Goal: Task Accomplishment & Management: Complete application form

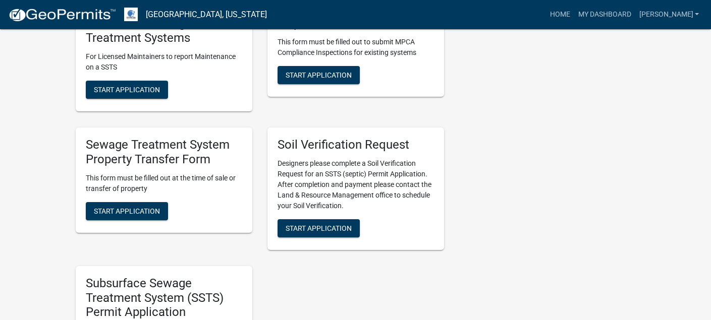
scroll to position [505, 0]
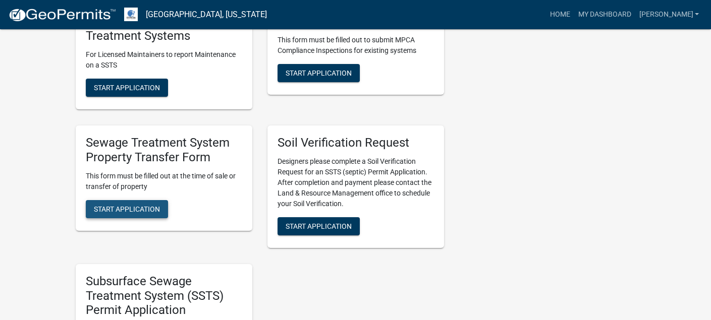
click at [124, 208] on span "Start Application" at bounding box center [127, 209] width 66 height 8
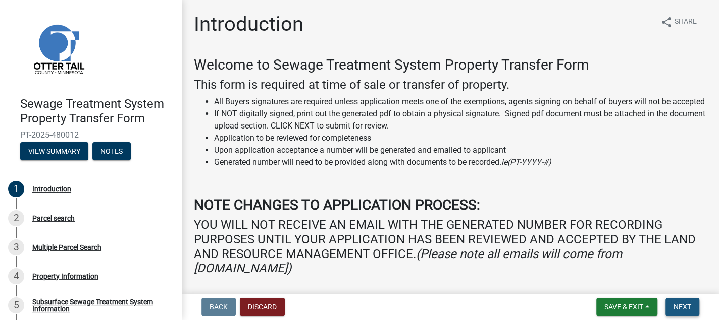
click at [679, 312] on button "Next" at bounding box center [682, 307] width 34 height 18
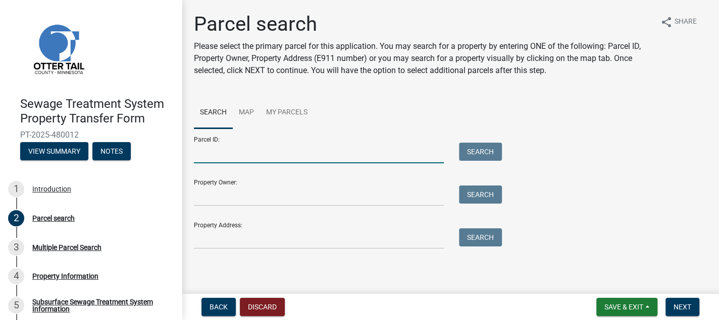
click at [201, 152] on input "Parcel ID:" at bounding box center [319, 153] width 250 height 21
type input "12000030023003"
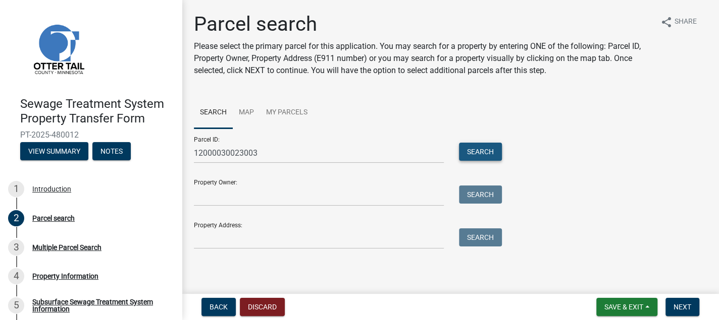
click at [475, 151] on button "Search" at bounding box center [480, 152] width 43 height 18
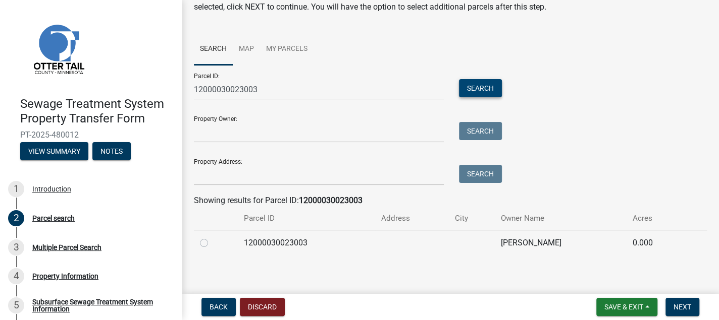
scroll to position [68, 0]
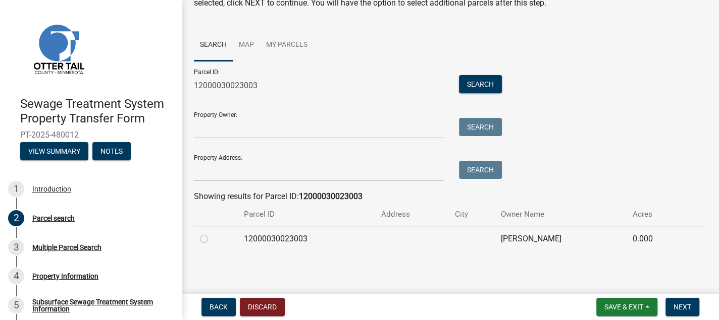
click at [212, 233] on label at bounding box center [212, 233] width 0 height 0
click at [212, 240] on input "radio" at bounding box center [215, 236] width 7 height 7
radio input "true"
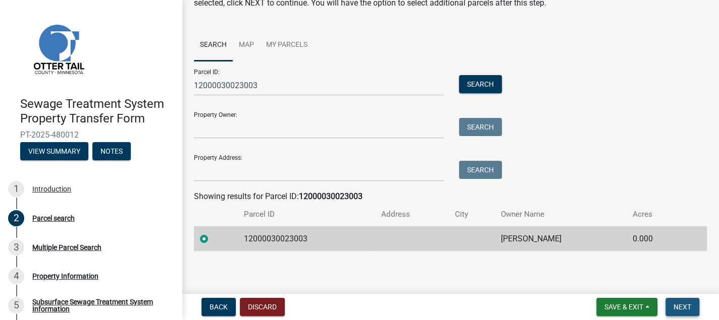
click at [679, 308] on span "Next" at bounding box center [682, 307] width 18 height 8
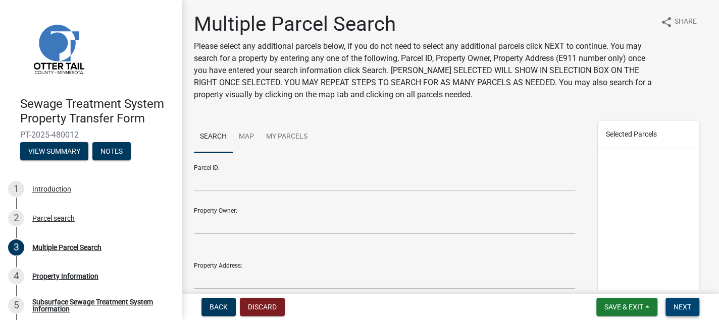
click at [680, 308] on span "Next" at bounding box center [682, 307] width 18 height 8
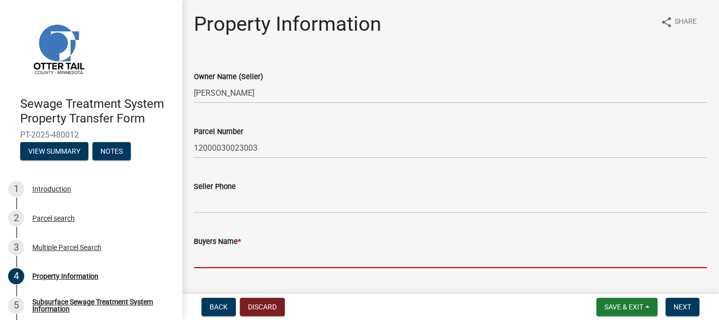
click at [195, 259] on input "Buyers Name *" at bounding box center [450, 258] width 513 height 21
click at [202, 260] on input "Buyers Name *" at bounding box center [450, 258] width 513 height 21
paste input "[PERSON_NAME] and [PERSON_NAME]"
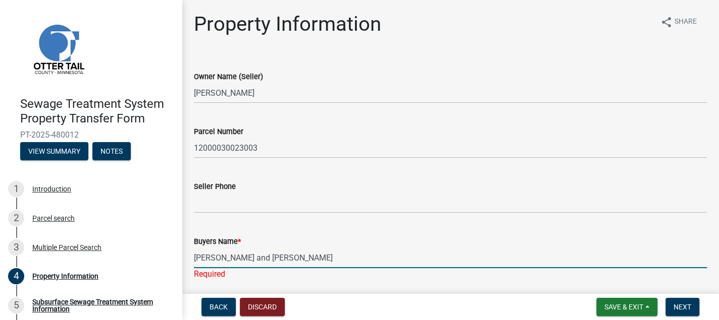
type input "[PERSON_NAME] and [PERSON_NAME]"
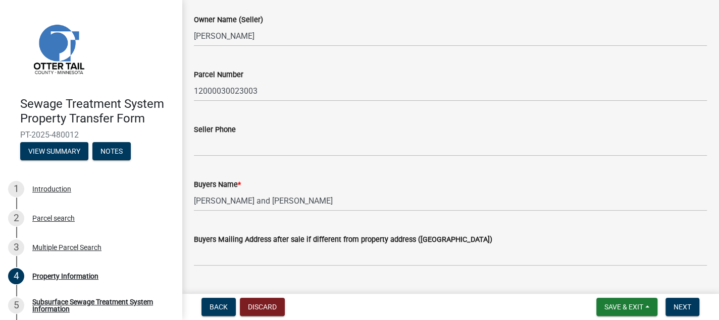
scroll to position [151, 0]
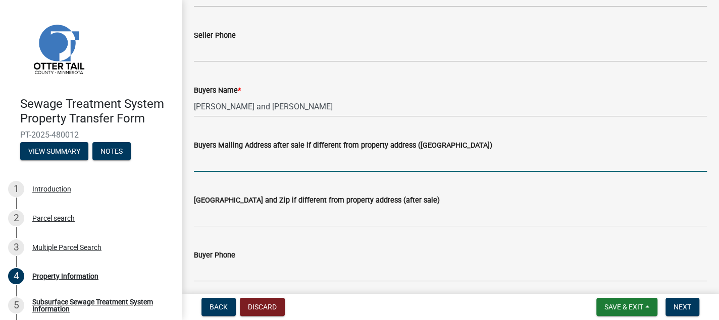
click at [202, 162] on input "Buyers Mailing Address after sale if different from property address ([GEOGRAPH…" at bounding box center [450, 161] width 513 height 21
paste input "[STREET_ADDRESS]"
type input "[STREET_ADDRESS]"
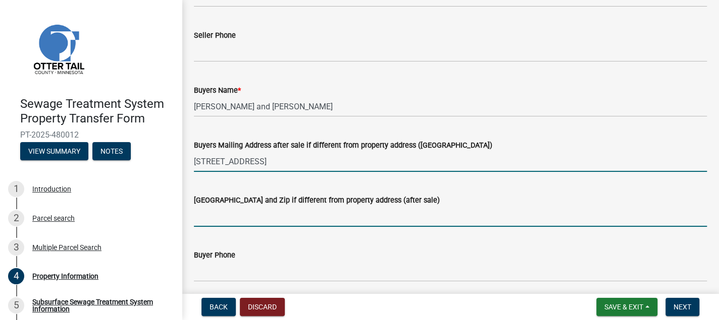
click at [200, 218] on input "[GEOGRAPHIC_DATA] and Zip if different from property address (after sale)" at bounding box center [450, 216] width 513 height 21
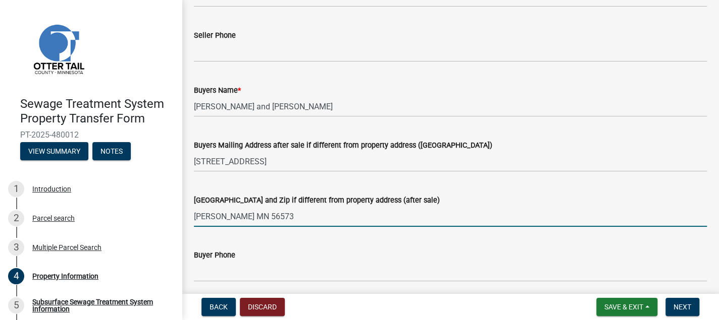
type input "[PERSON_NAME] MN 56573"
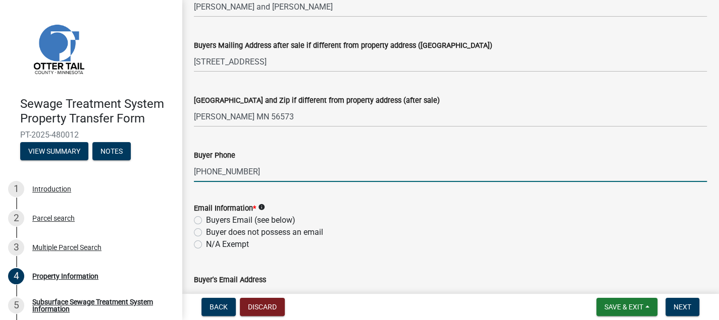
scroll to position [252, 0]
type input "[PHONE_NUMBER]"
click at [206, 243] on label "N/A Exempt" at bounding box center [227, 244] width 43 height 12
click at [206, 243] on input "N/A Exempt" at bounding box center [209, 241] width 7 height 7
radio input "true"
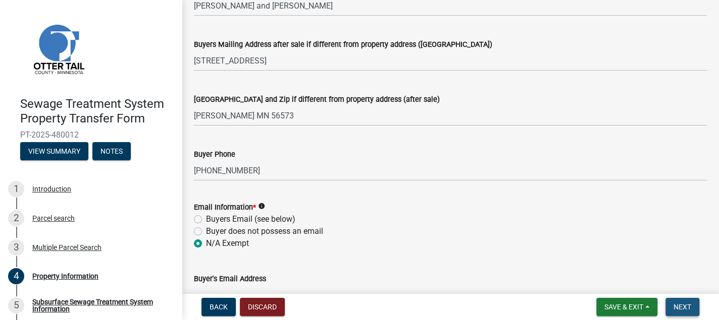
click at [684, 307] on span "Next" at bounding box center [682, 307] width 18 height 8
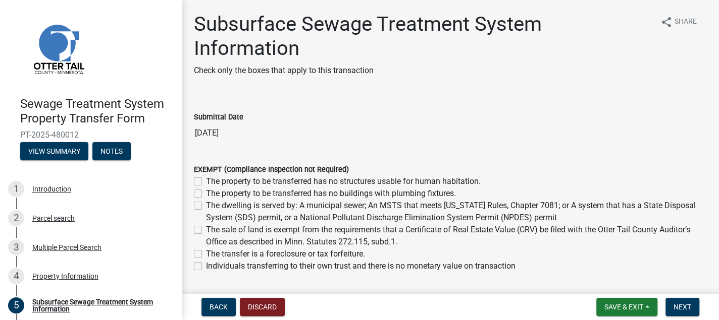
click at [206, 193] on label "The property to be transferred has no buildings with plumbing fixtures." at bounding box center [331, 194] width 250 height 12
click at [206, 193] on input "The property to be transferred has no buildings with plumbing fixtures." at bounding box center [209, 191] width 7 height 7
checkbox input "true"
checkbox input "false"
checkbox input "true"
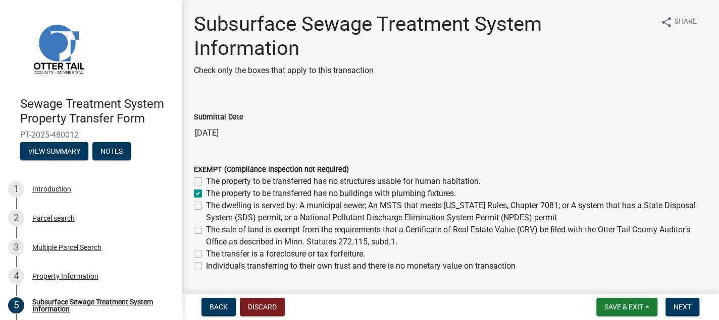
checkbox input "false"
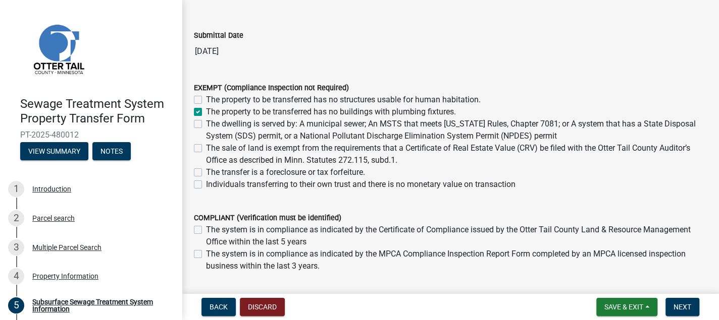
scroll to position [101, 0]
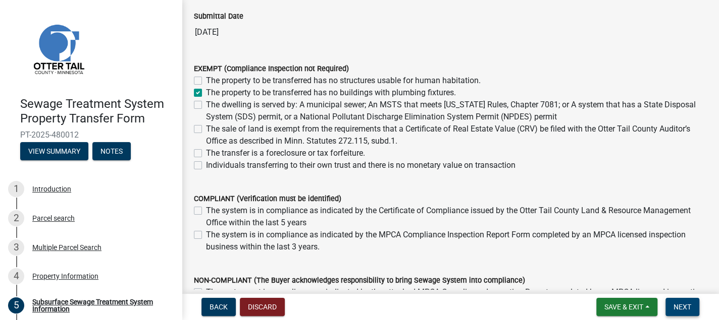
click at [680, 305] on span "Next" at bounding box center [682, 307] width 18 height 8
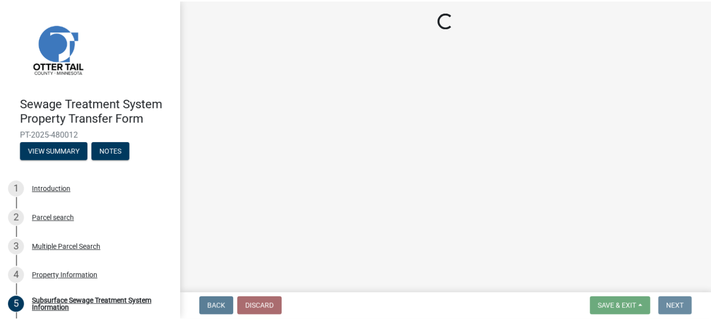
scroll to position [0, 0]
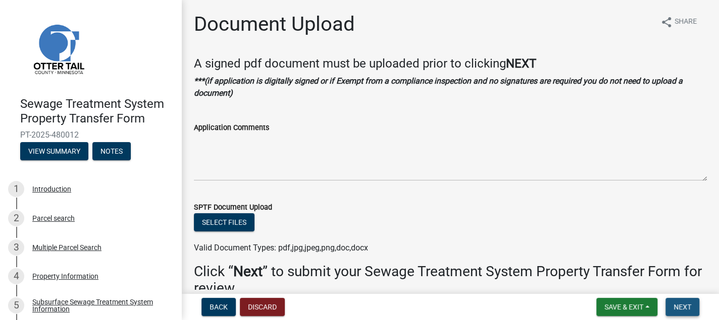
click at [680, 306] on span "Next" at bounding box center [682, 307] width 18 height 8
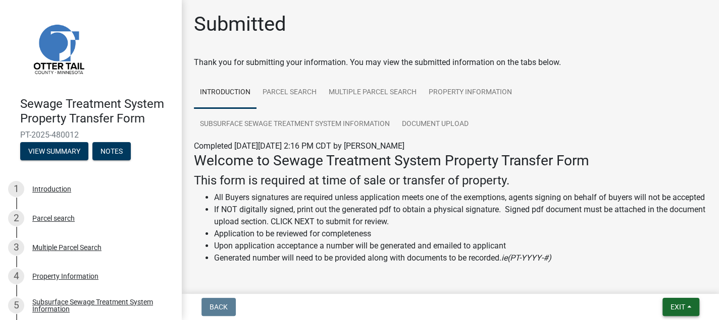
click at [677, 306] on span "Exit" at bounding box center [677, 307] width 15 height 8
click at [659, 287] on button "Save & Exit" at bounding box center [658, 281] width 81 height 24
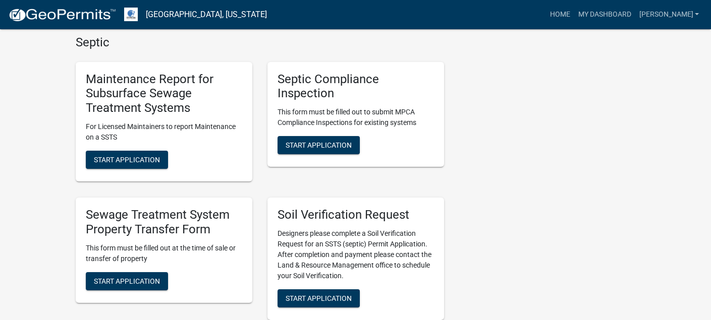
scroll to position [454, 0]
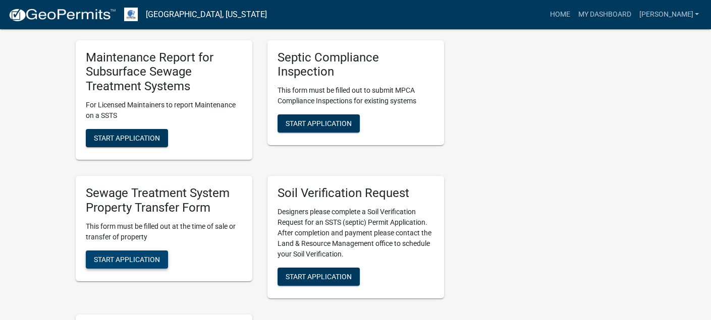
click at [128, 262] on span "Start Application" at bounding box center [127, 259] width 66 height 8
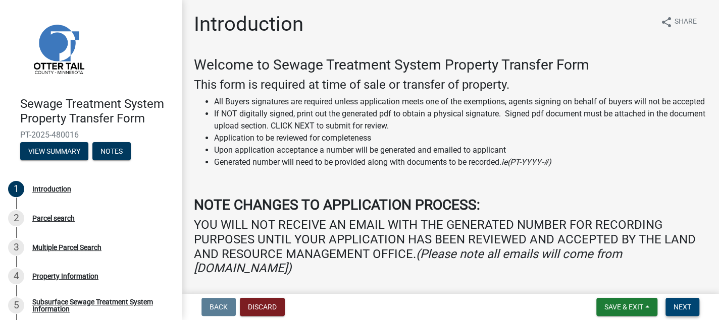
click at [678, 307] on span "Next" at bounding box center [682, 307] width 18 height 8
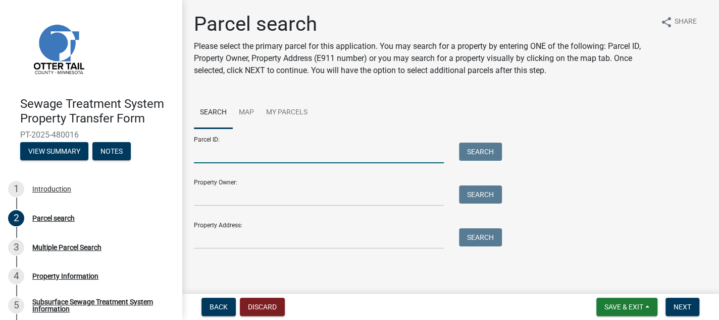
click at [200, 153] on input "Parcel ID:" at bounding box center [319, 153] width 250 height 21
type input "12000030023001"
click at [480, 145] on button "Search" at bounding box center [480, 152] width 43 height 18
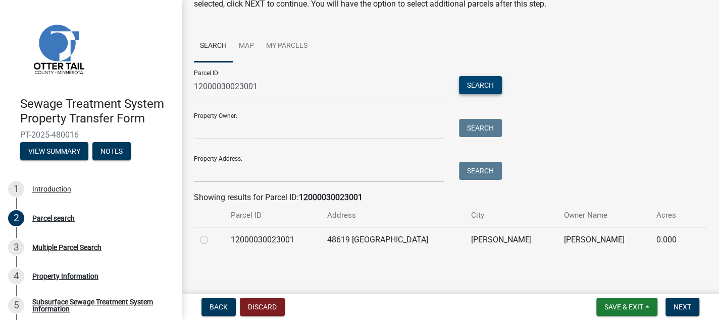
scroll to position [68, 0]
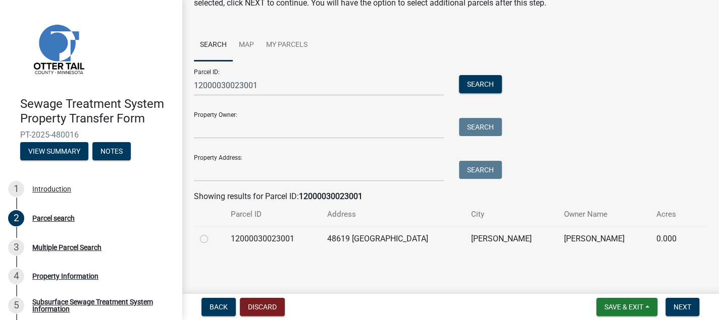
click at [212, 233] on label at bounding box center [212, 233] width 0 height 0
click at [212, 239] on input "radio" at bounding box center [215, 236] width 7 height 7
radio input "true"
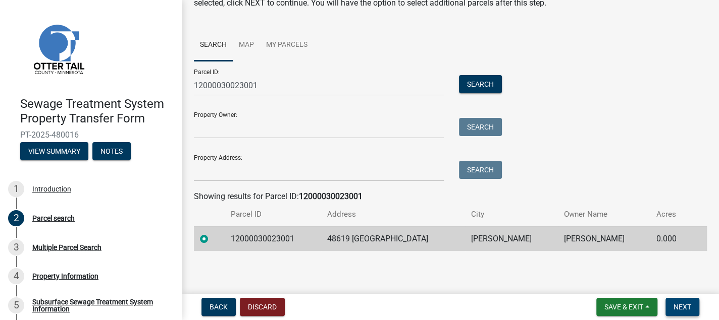
click at [677, 312] on button "Next" at bounding box center [682, 307] width 34 height 18
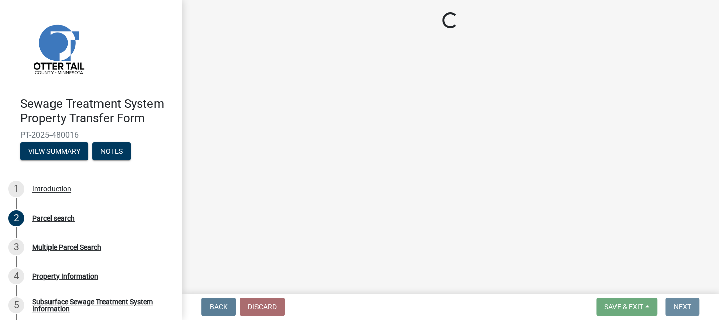
scroll to position [0, 0]
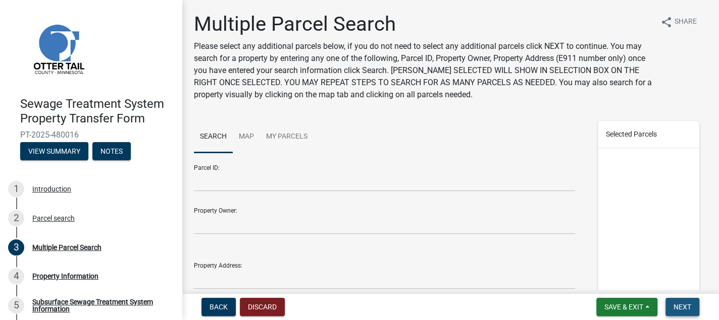
click at [679, 308] on span "Next" at bounding box center [682, 307] width 18 height 8
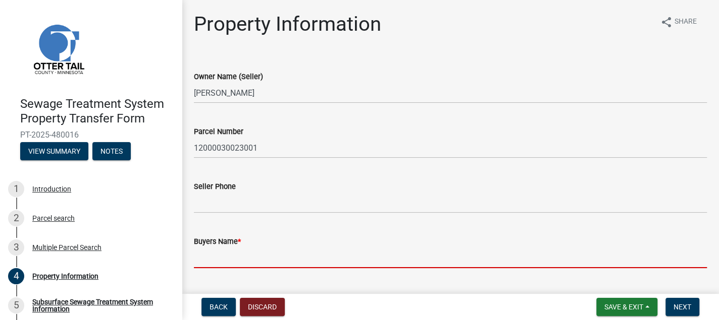
click at [203, 257] on input "Buyers Name *" at bounding box center [450, 258] width 513 height 21
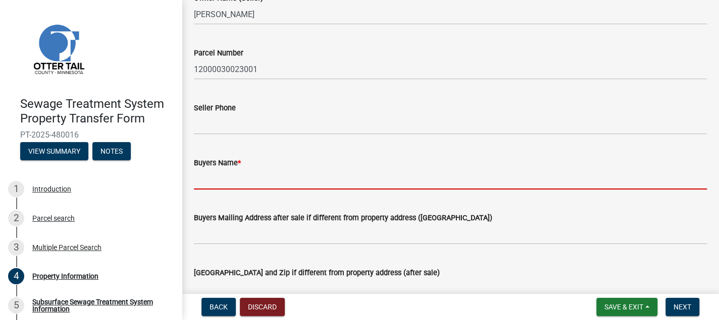
scroll to position [101, 0]
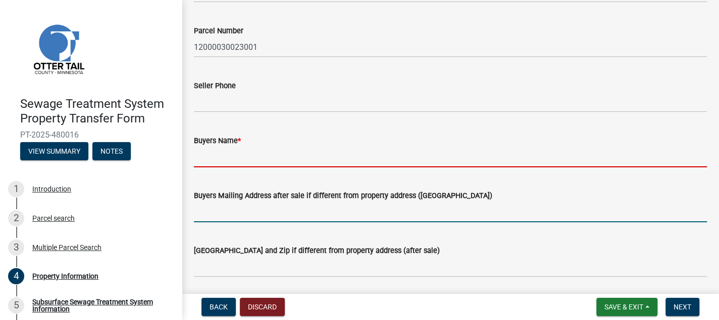
click at [197, 206] on form "Buyers Mailing Address after sale if different from property address ([GEOGRAPH…" at bounding box center [450, 206] width 513 height 33
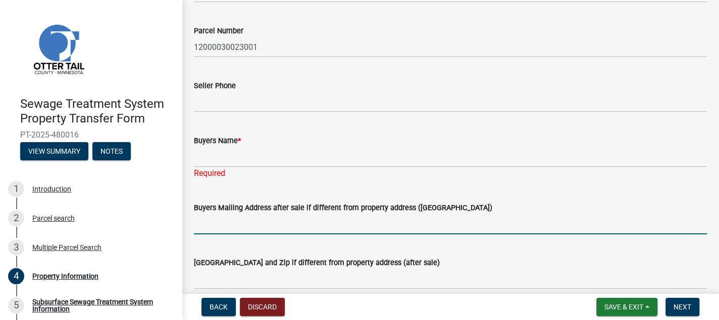
paste input "[STREET_ADDRESS]"
type input "[STREET_ADDRESS]"
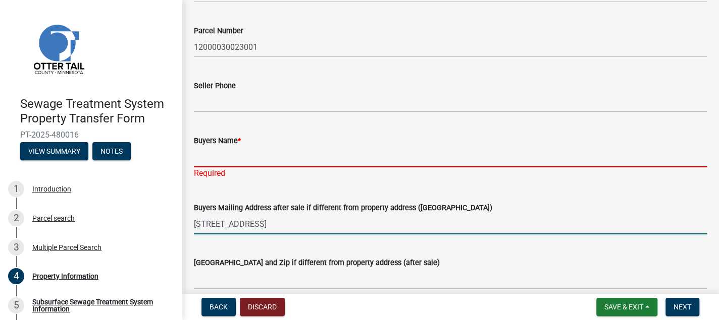
click at [194, 157] on input "Buyers Name *" at bounding box center [450, 157] width 513 height 21
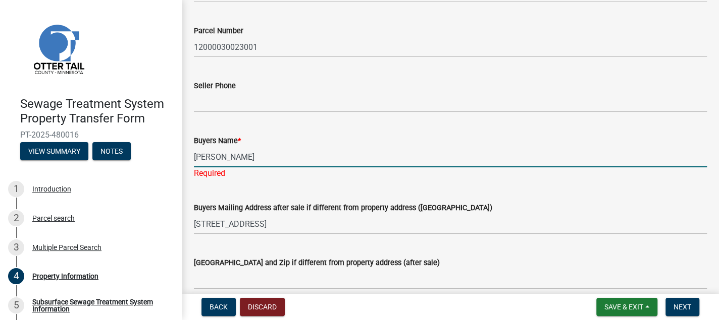
type input "[PERSON_NAME] and [PERSON_NAME]"
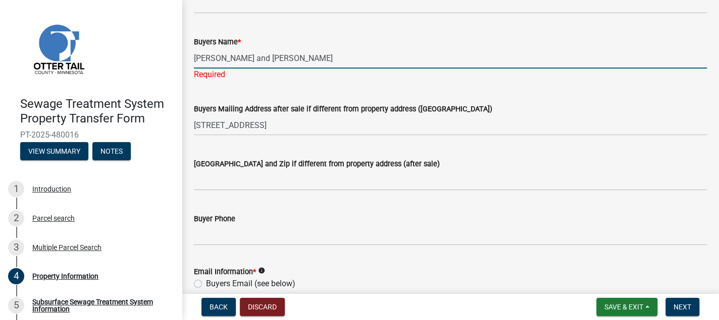
scroll to position [202, 0]
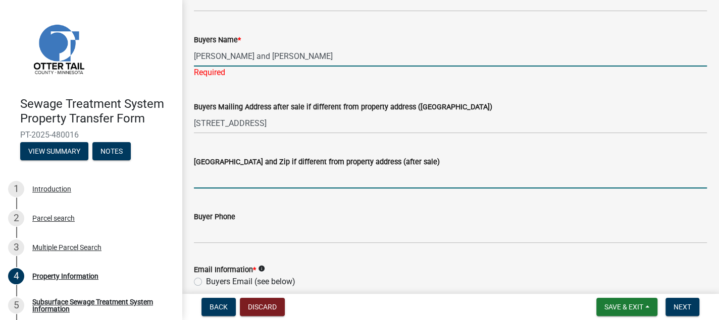
click at [199, 180] on wm-data-entity-input "[GEOGRAPHIC_DATA] and Zip if different from property address (after sale)" at bounding box center [450, 169] width 513 height 55
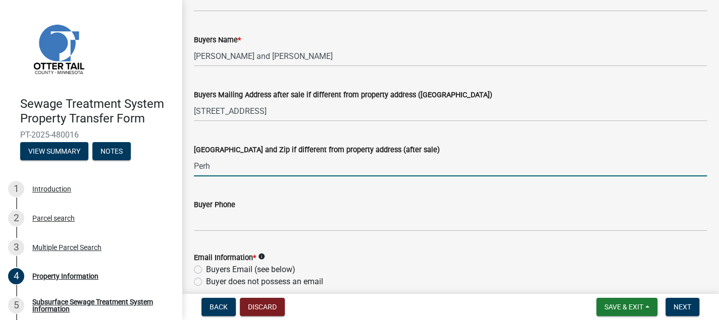
type input "[PERSON_NAME] MN 56573"
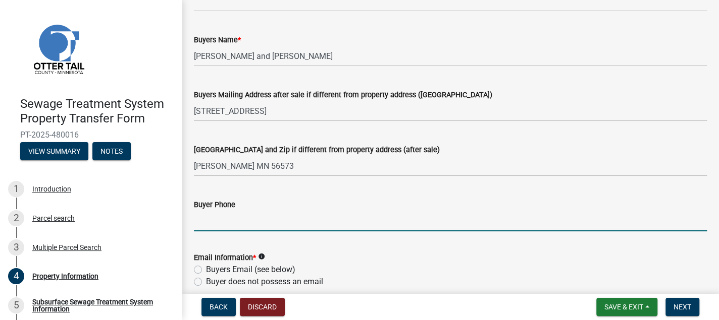
click at [207, 221] on input "Buyer Phone" at bounding box center [450, 221] width 513 height 21
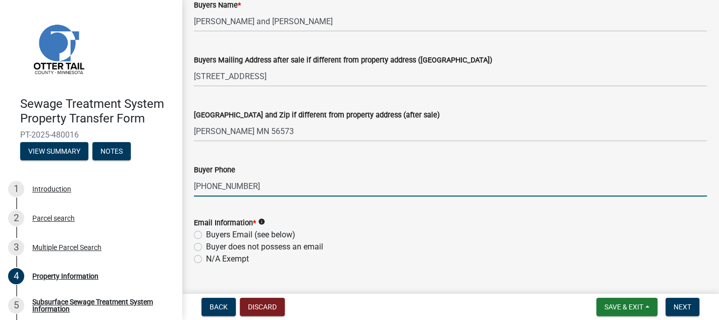
scroll to position [252, 0]
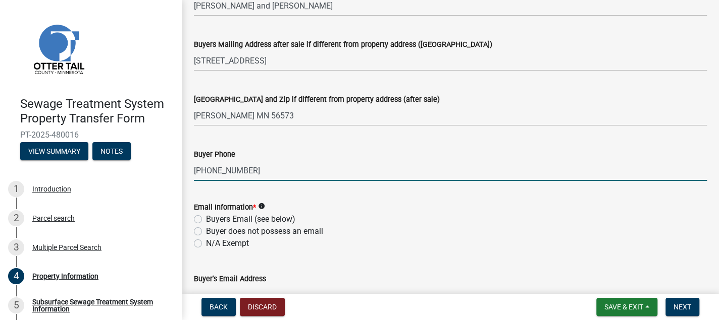
type input "[PHONE_NUMBER]"
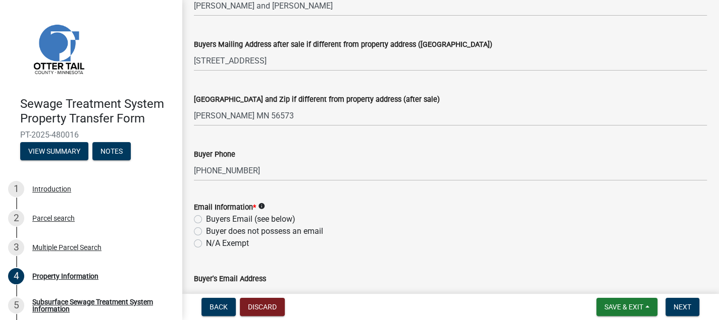
click at [206, 244] on label "N/A Exempt" at bounding box center [227, 244] width 43 height 12
click at [206, 244] on input "N/A Exempt" at bounding box center [209, 241] width 7 height 7
radio input "true"
click at [677, 306] on span "Next" at bounding box center [682, 307] width 18 height 8
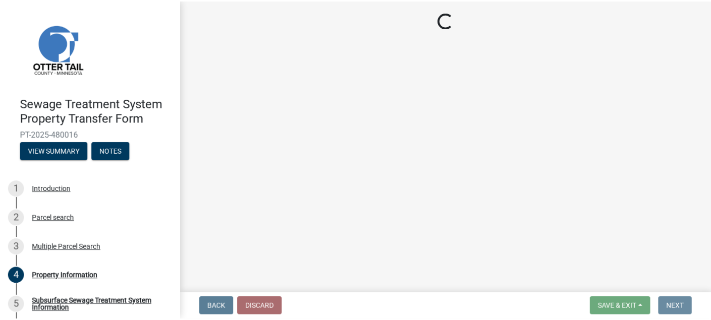
scroll to position [0, 0]
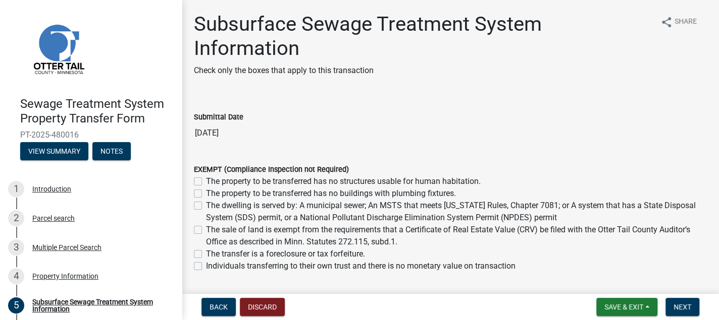
click at [206, 229] on label "The sale of land is exempt from the requirements that a Certificate of Real Est…" at bounding box center [456, 236] width 501 height 24
click at [206, 229] on input "The sale of land is exempt from the requirements that a Certificate of Real Est…" at bounding box center [209, 227] width 7 height 7
checkbox input "true"
checkbox input "false"
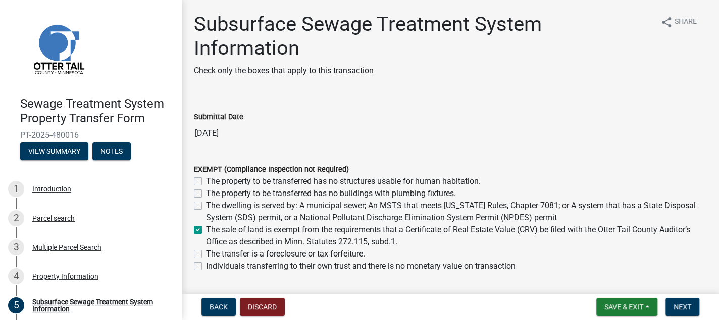
checkbox input "false"
checkbox input "true"
checkbox input "false"
click at [679, 307] on span "Next" at bounding box center [682, 307] width 18 height 8
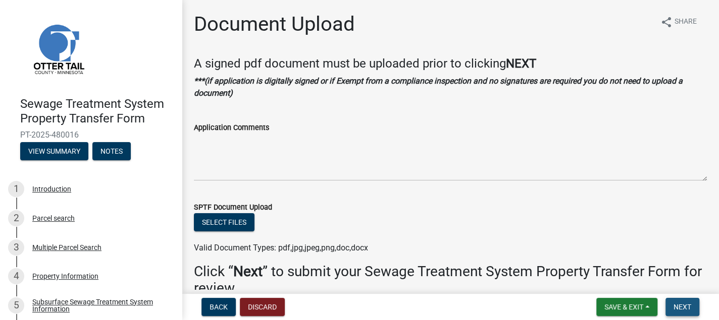
click at [679, 307] on span "Next" at bounding box center [682, 307] width 18 height 8
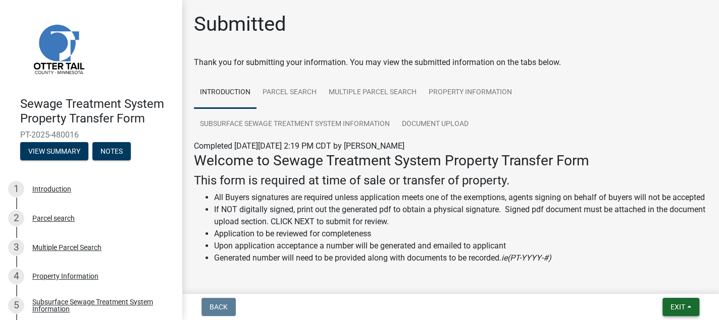
click at [687, 310] on button "Exit" at bounding box center [680, 307] width 37 height 18
click at [660, 283] on button "Save & Exit" at bounding box center [658, 281] width 81 height 24
